Goal: Information Seeking & Learning: Learn about a topic

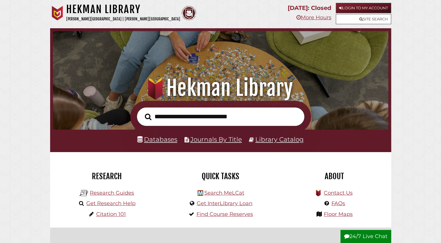
scroll to position [111, 333]
click at [159, 116] on input "text" at bounding box center [221, 116] width 168 height 19
click at [124, 193] on link "Research Guides" at bounding box center [112, 193] width 44 height 6
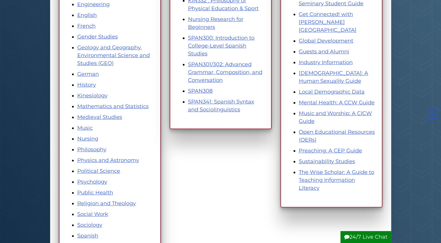
scroll to position [254, 0]
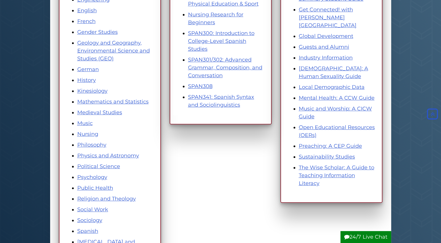
click at [190, 175] on div "Subjects Accounting and Finance American History Art and Art History Asian Stud…" at bounding box center [221, 62] width 333 height 454
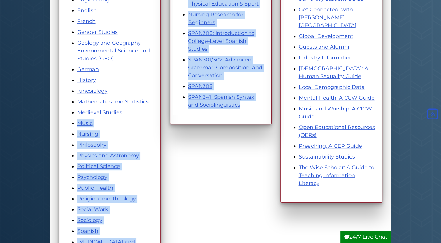
drag, startPoint x: 188, startPoint y: 132, endPoint x: 115, endPoint y: 117, distance: 74.2
click at [115, 117] on div "Subjects Accounting and Finance American History Art and Art History Asian Stud…" at bounding box center [221, 62] width 333 height 454
drag, startPoint x: 115, startPoint y: 117, endPoint x: 188, endPoint y: 154, distance: 82.1
click at [188, 154] on div "Subjects Accounting and Finance American History Art and Art History Asian Stud…" at bounding box center [221, 62] width 333 height 454
click at [239, 178] on div "Subjects Accounting and Finance American History Art and Art History Asian Stud…" at bounding box center [221, 62] width 333 height 454
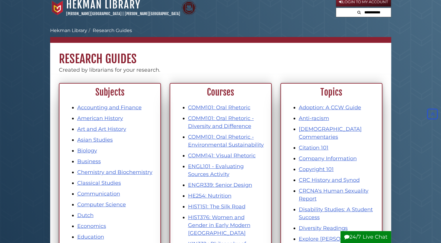
scroll to position [0, 0]
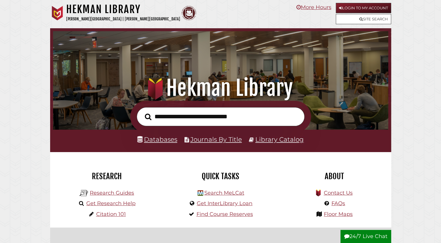
scroll to position [111, 333]
click at [76, 100] on h1 ".heklogo-cls-1 { fill: url(#linear-gradient); } .heklogo-cls-1, .heklogo-cls-2,…" at bounding box center [221, 88] width 322 height 26
click at [153, 142] on link "Databases" at bounding box center [157, 140] width 40 height 8
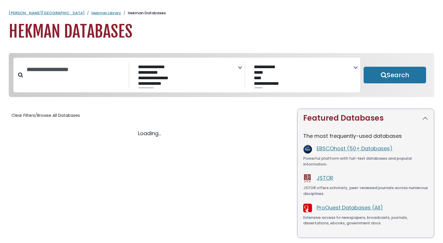
select select "Database Subject Filter"
select select "Database Vendors Filter"
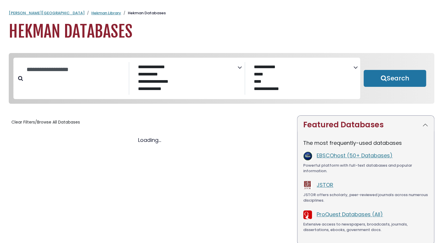
select select "Database Subject Filter"
select select "Database Vendors Filter"
select select "Database Subject Filter"
select select "Database Vendors Filter"
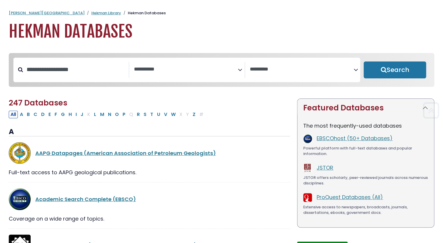
click at [27, 202] on img at bounding box center [20, 199] width 22 height 22
click at [68, 202] on link "Academic Search Complete (EBSCO)" at bounding box center [85, 199] width 101 height 7
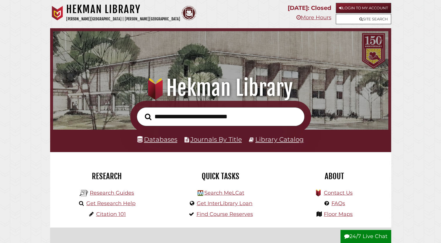
scroll to position [111, 333]
click at [157, 124] on input "text" at bounding box center [221, 116] width 168 height 19
type input "**********"
click at [142, 112] on button "Search" at bounding box center [148, 117] width 12 height 10
